Goal: Task Accomplishment & Management: Manage account settings

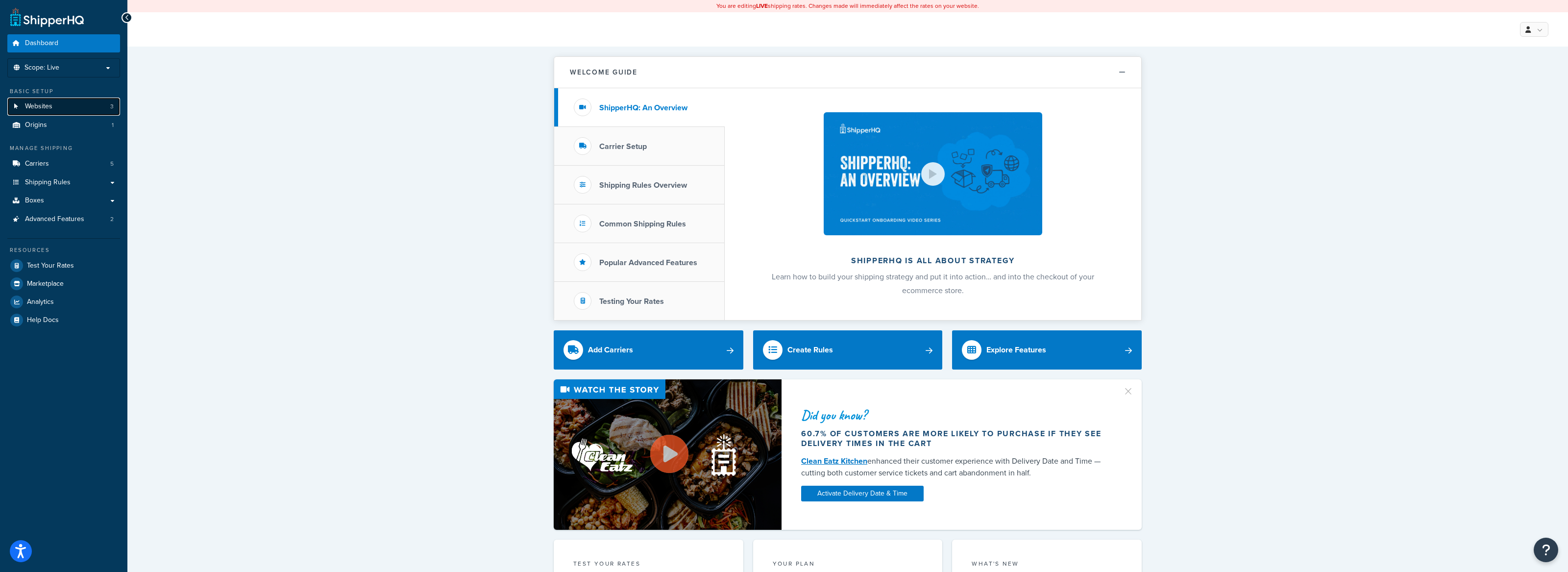
click at [82, 107] on link "Websites 3" at bounding box center [63, 107] width 113 height 18
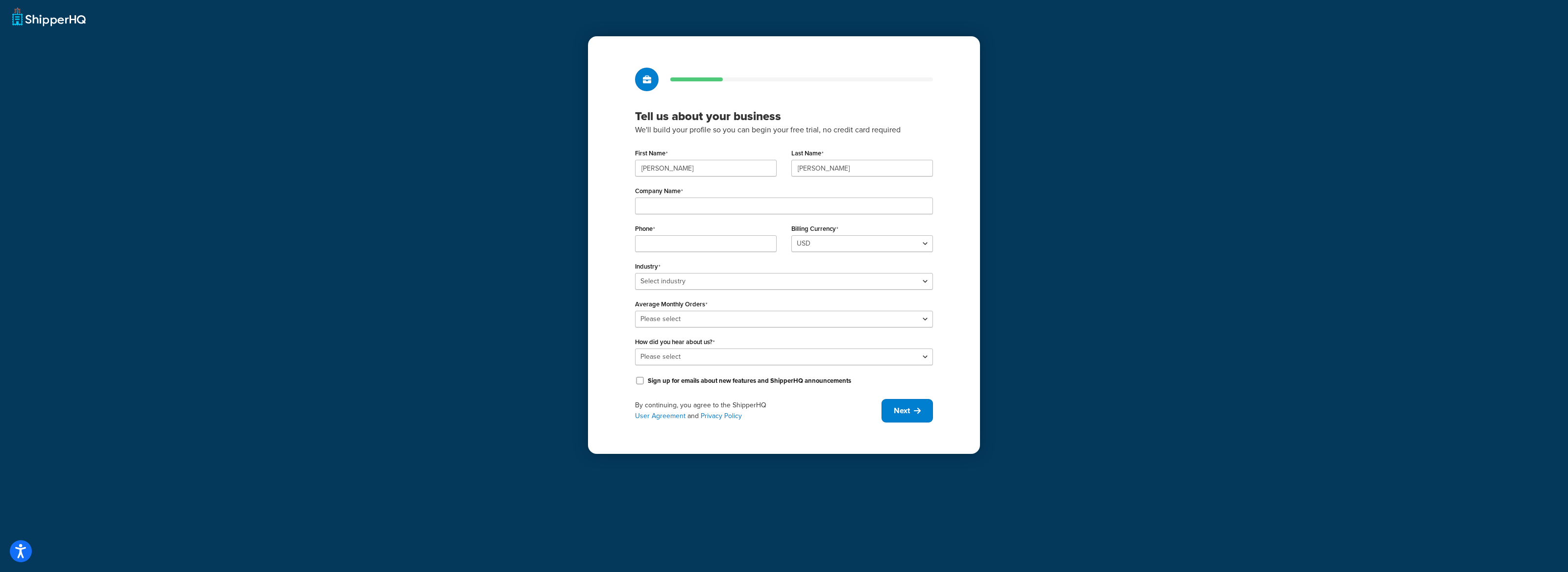
click at [117, 468] on div "Tell us about your business We'll build your profile so you can begin your free…" at bounding box center [784, 286] width 1568 height 572
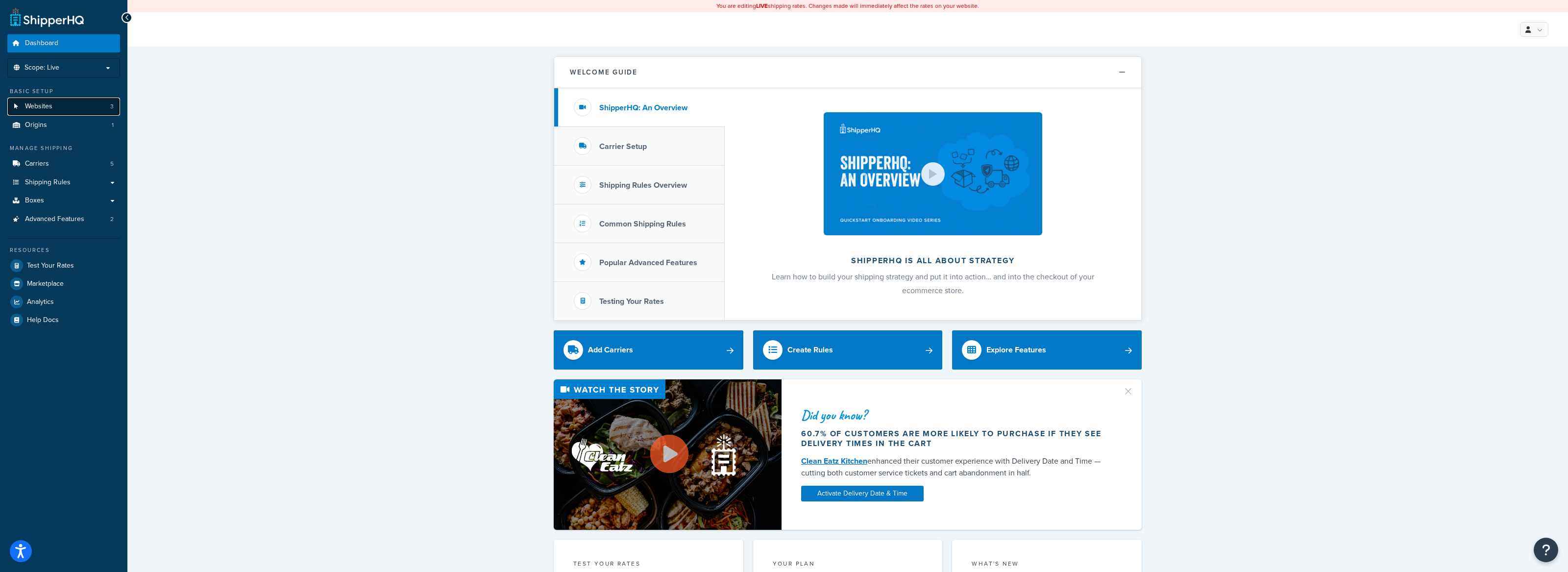
click at [69, 106] on link "Websites 3" at bounding box center [63, 107] width 113 height 18
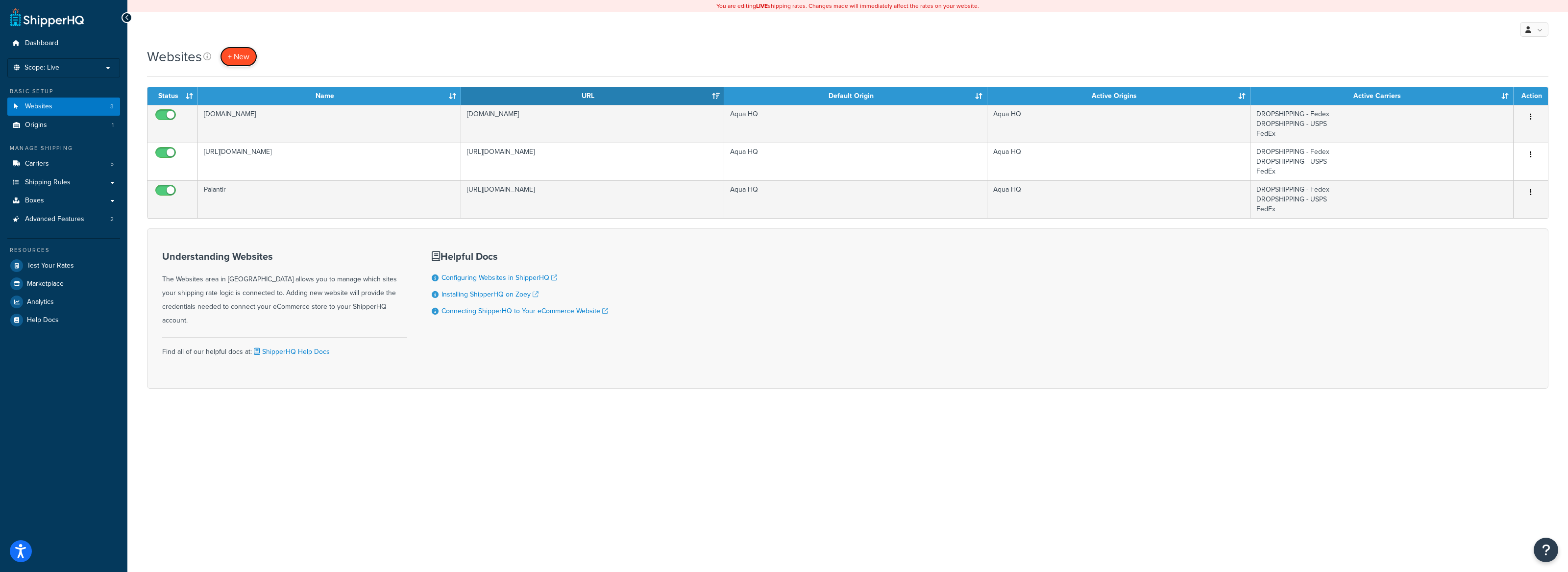
click at [239, 50] on link "+ New" at bounding box center [238, 56] width 37 height 20
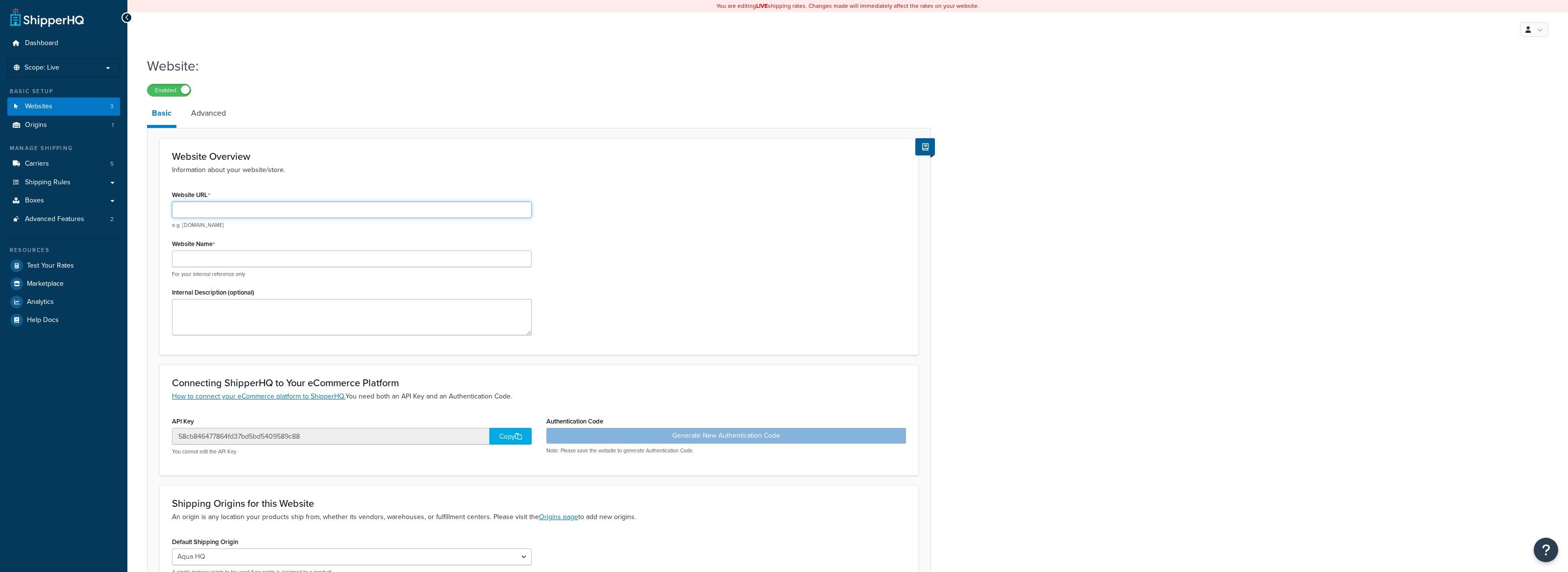
click at [328, 208] on input "Website URL" at bounding box center [352, 210] width 360 height 16
paste input "[DOMAIN_NAME]"
type input "[DOMAIN_NAME]"
drag, startPoint x: 736, startPoint y: 203, endPoint x: 723, endPoint y: 210, distance: 14.8
click at [736, 204] on div "Website URL [DOMAIN_NAME] e.g. [DOMAIN_NAME] Website Name For your internal ref…" at bounding box center [539, 265] width 749 height 155
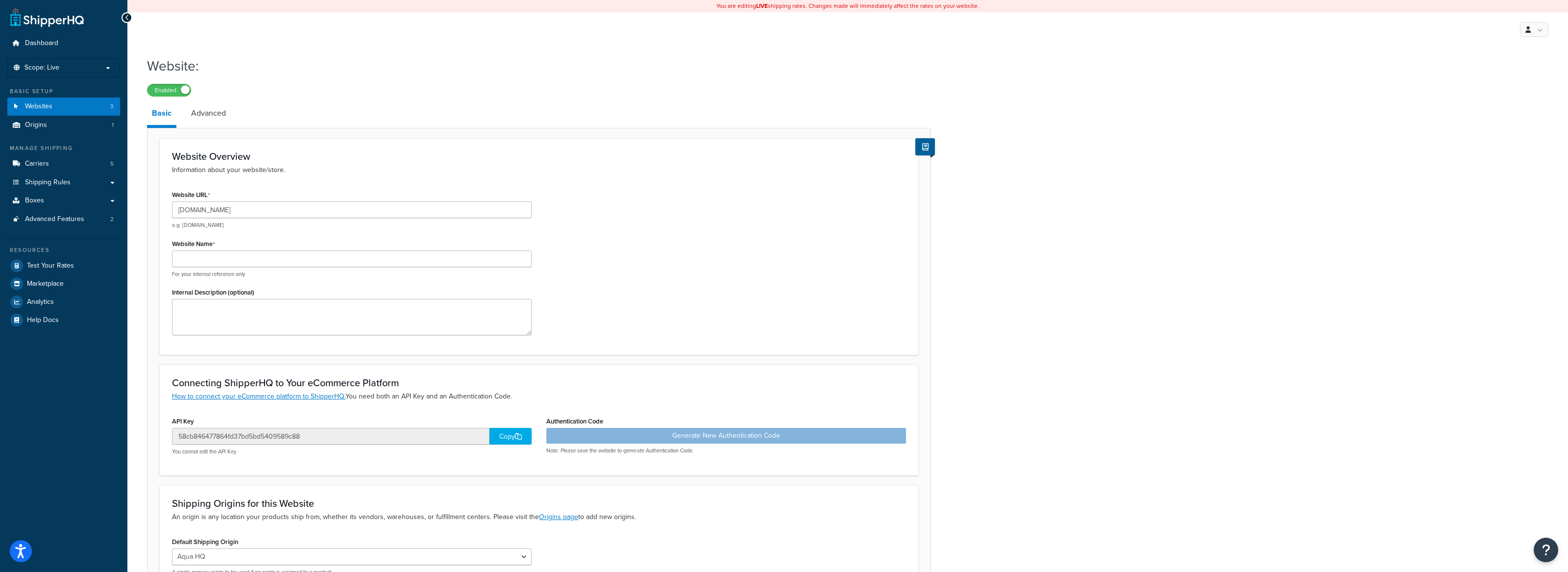
drag, startPoint x: 438, startPoint y: 237, endPoint x: 439, endPoint y: 255, distance: 18.0
click at [438, 237] on div "Website Name For your internal reference only" at bounding box center [352, 258] width 360 height 41
click at [439, 260] on input "Website Name" at bounding box center [352, 258] width 360 height 16
type input "Selkirk Partners"
click at [371, 238] on div "Website Name Selkirk Partners For your internal reference only" at bounding box center [352, 258] width 360 height 41
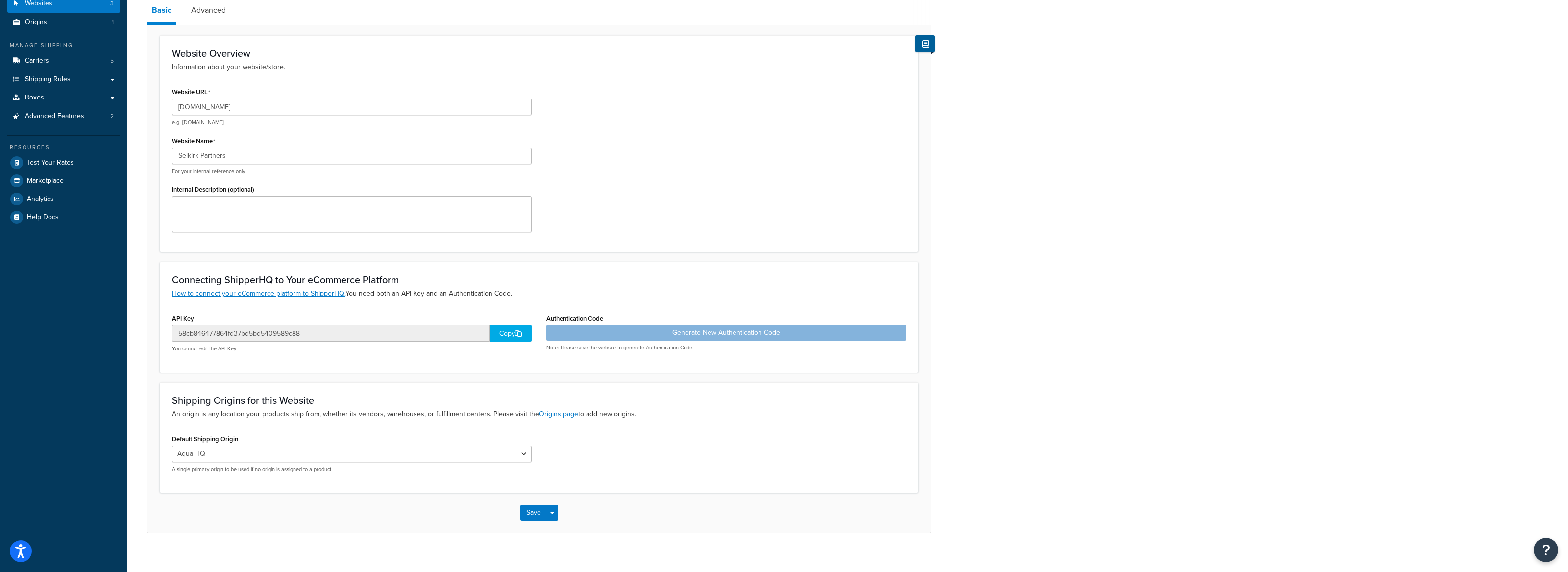
scroll to position [115, 0]
